Goal: Task Accomplishment & Management: Manage account settings

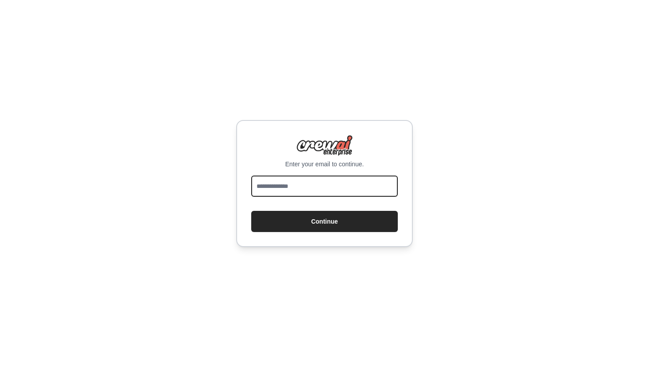
click at [325, 196] on input "email" at bounding box center [324, 186] width 147 height 21
type input "**********"
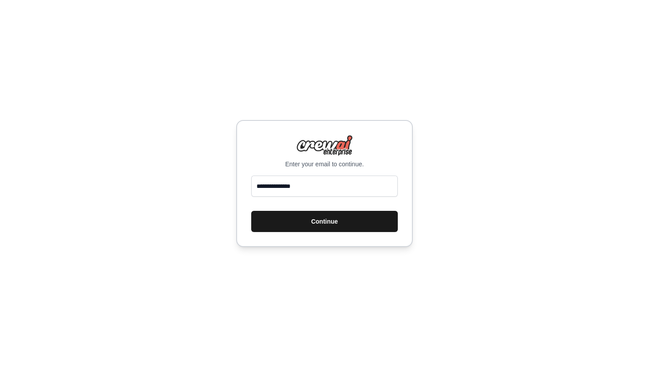
click at [324, 212] on button "Continue" at bounding box center [324, 221] width 147 height 21
click at [325, 222] on button "Continue" at bounding box center [324, 221] width 147 height 21
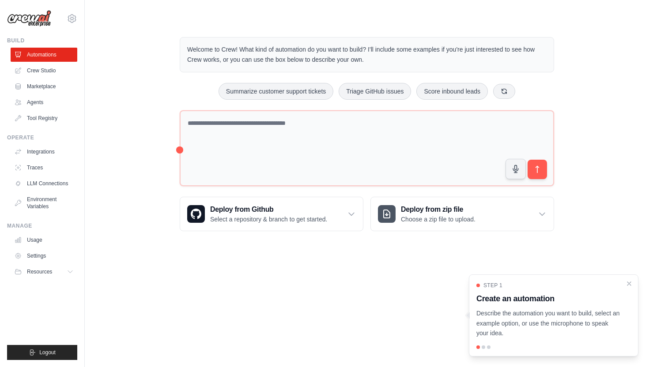
click at [299, 273] on body "[EMAIL_ADDRESS] Settings Build Automations Crew Studio" at bounding box center [324, 183] width 649 height 367
click at [48, 107] on link "Agents" at bounding box center [44, 102] width 67 height 14
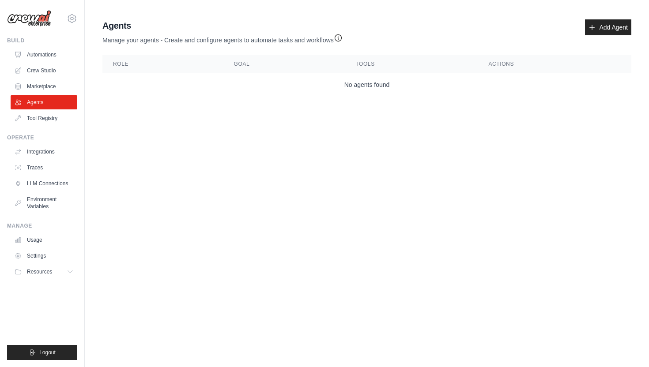
click at [186, 37] on p "Manage your agents - Create and configure agents to automate tasks and workflows" at bounding box center [222, 38] width 240 height 13
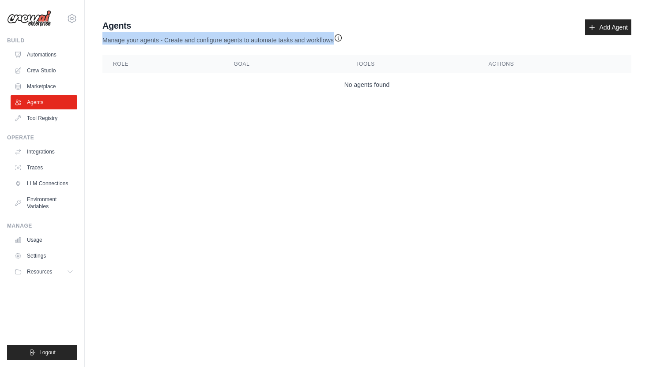
click at [186, 37] on p "Manage your agents - Create and configure agents to automate tasks and workflows" at bounding box center [222, 38] width 240 height 13
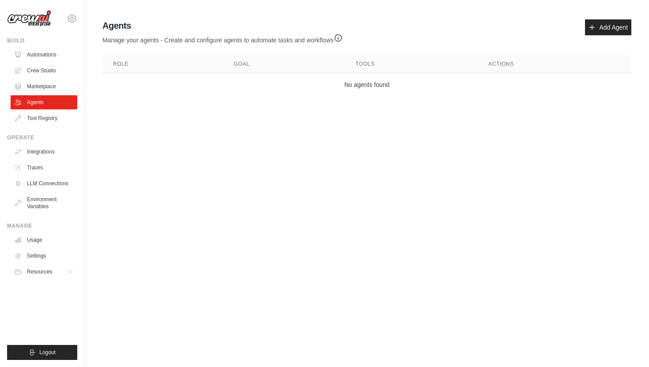
click at [198, 80] on td "No agents found" at bounding box center [366, 84] width 529 height 23
